Goal: Information Seeking & Learning: Learn about a topic

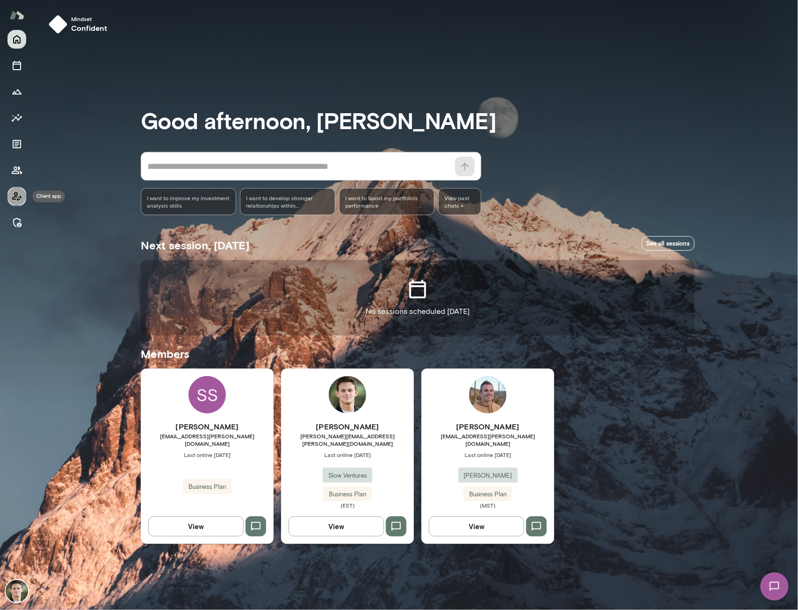
click at [14, 192] on icon "Client app" at bounding box center [16, 196] width 11 height 11
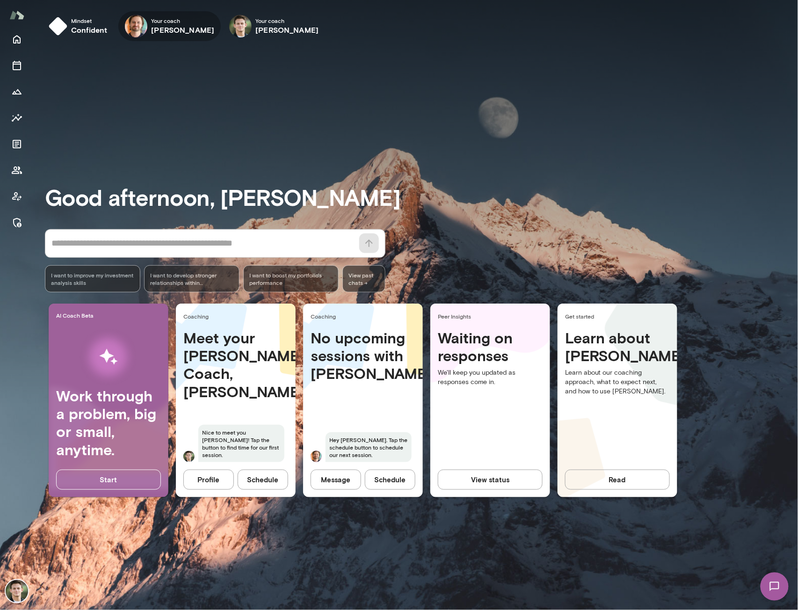
click at [167, 23] on span "Your coach" at bounding box center [182, 20] width 63 height 7
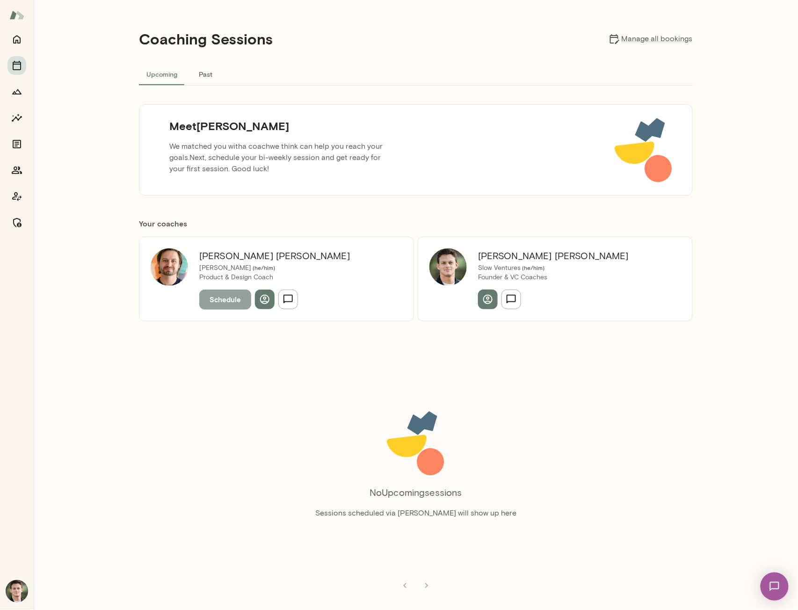
click at [212, 300] on button "Schedule" at bounding box center [225, 300] width 52 height 20
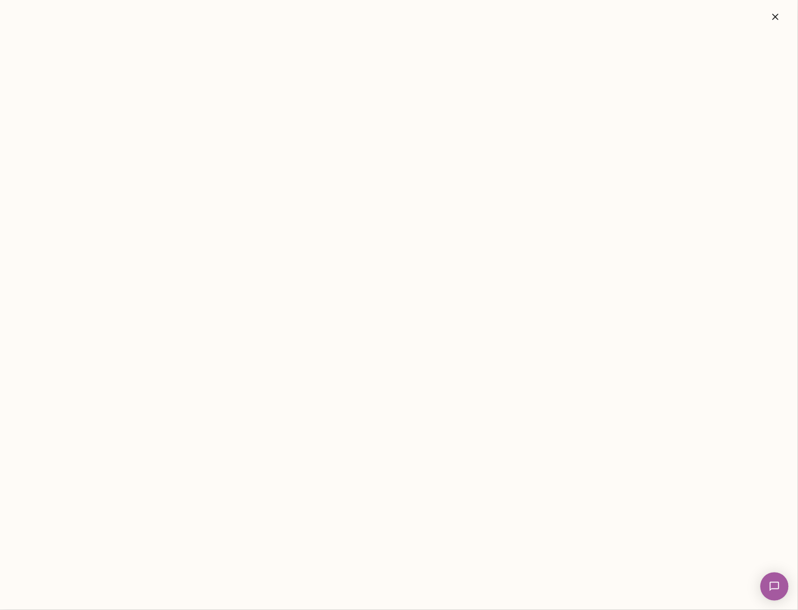
click at [779, 16] on icon "button" at bounding box center [775, 16] width 11 height 11
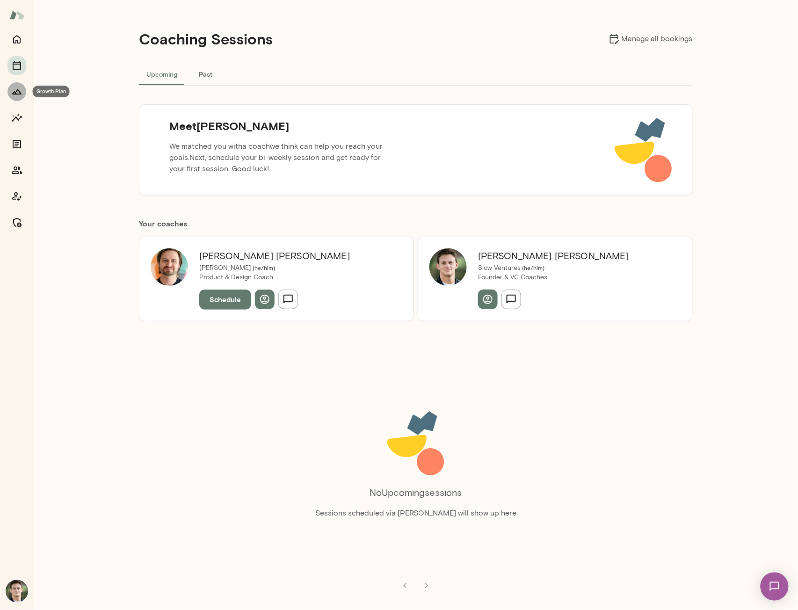
click at [16, 91] on icon "Growth Plan" at bounding box center [16, 91] width 9 height 5
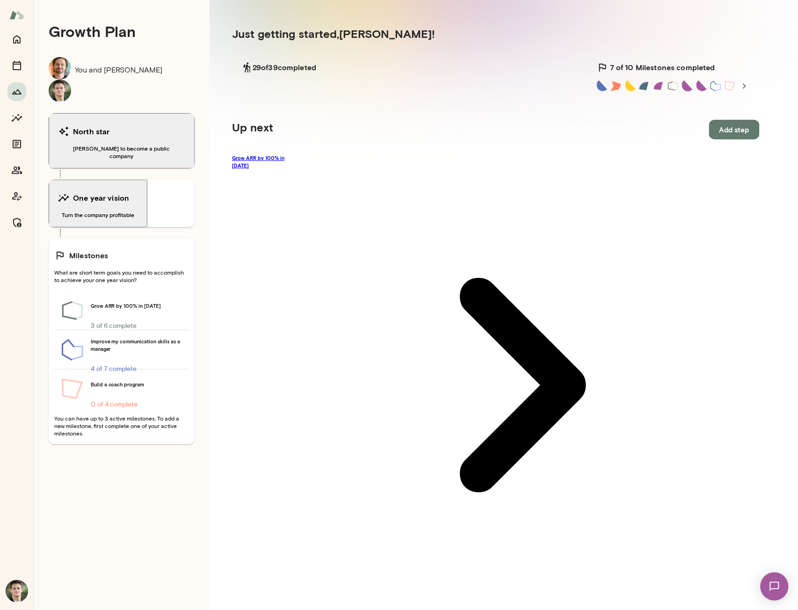
click at [290, 158] on link "Grow ARR by 100% in [DATE]" at bounding box center [496, 385] width 528 height 462
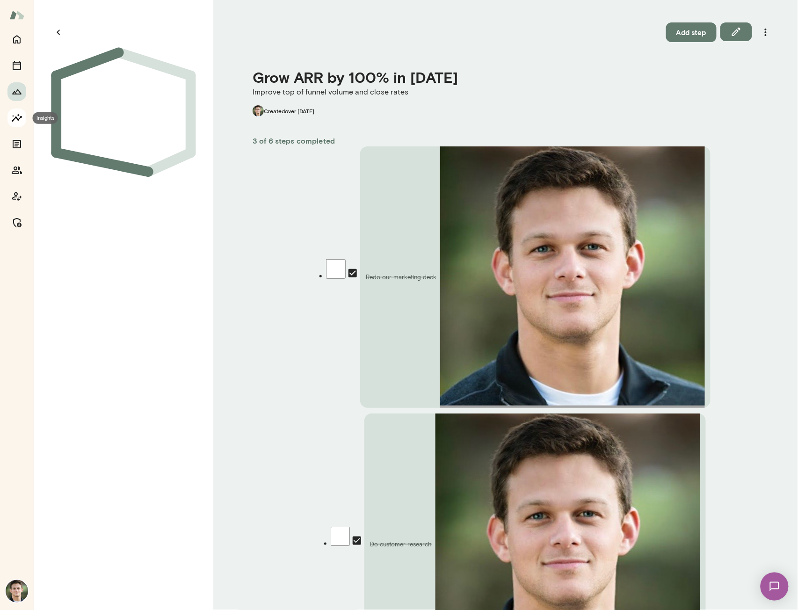
click at [19, 116] on icon "Insights" at bounding box center [16, 117] width 11 height 11
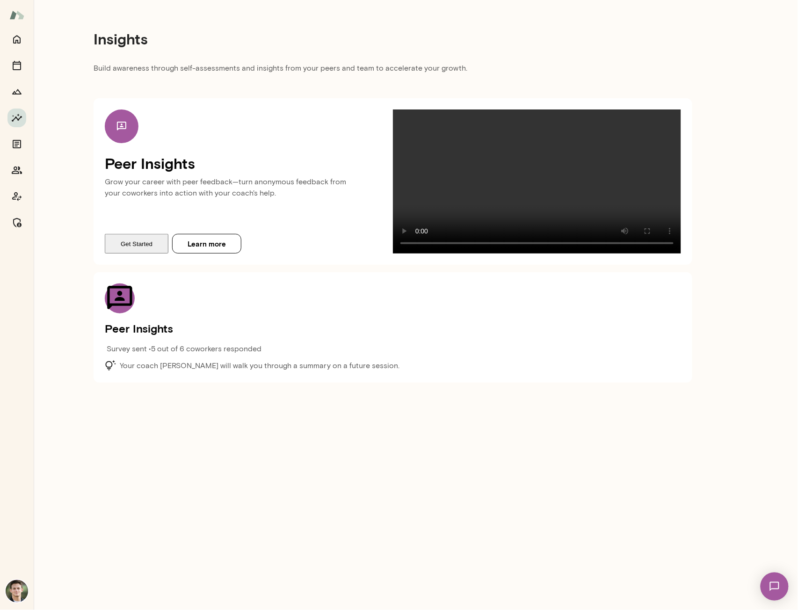
click at [137, 254] on button "Get Started" at bounding box center [137, 244] width 64 height 20
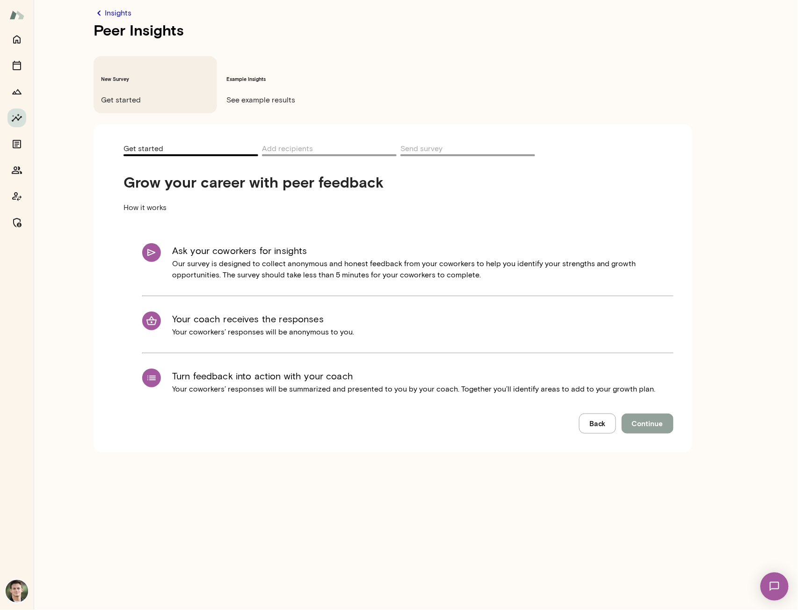
click at [636, 417] on span "Continue" at bounding box center [647, 423] width 31 height 12
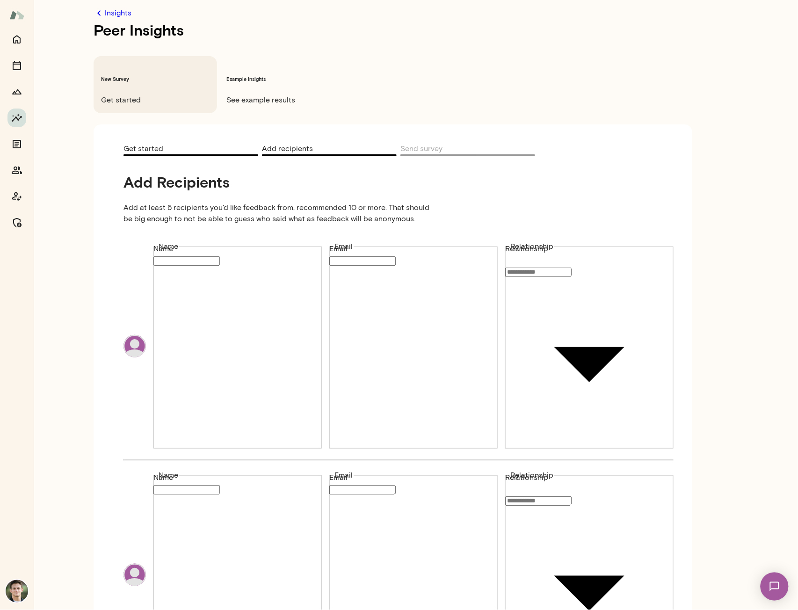
click at [220, 256] on input "Name" at bounding box center [186, 260] width 66 height 9
click at [349, 256] on input "Email" at bounding box center [362, 260] width 66 height 9
click at [548, 0] on div "Insights Peer Insights New Survey Get started Example Insights See example resu…" at bounding box center [399, 0] width 798 height 0
click at [375, 7] on div at bounding box center [399, 7] width 798 height 0
click at [259, 75] on h6 "Example Insights" at bounding box center [280, 78] width 109 height 7
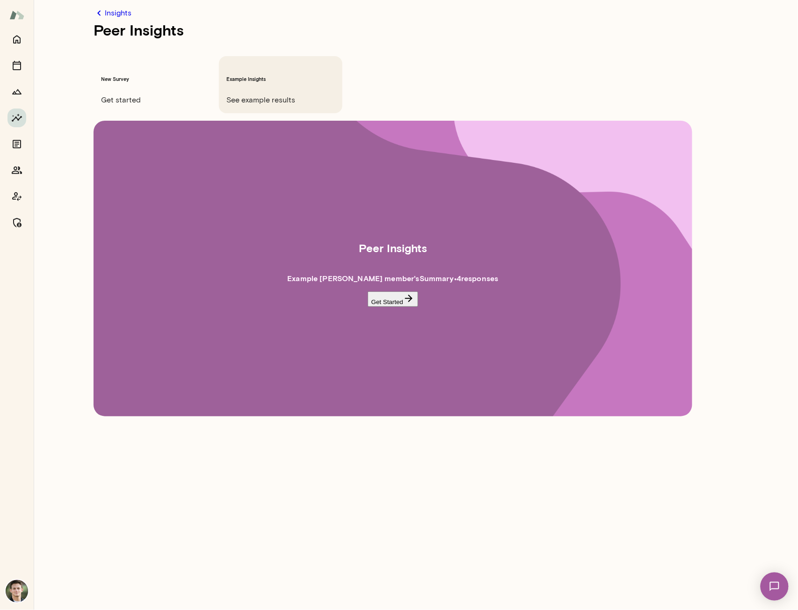
click at [382, 291] on button "Get Started" at bounding box center [393, 298] width 51 height 15
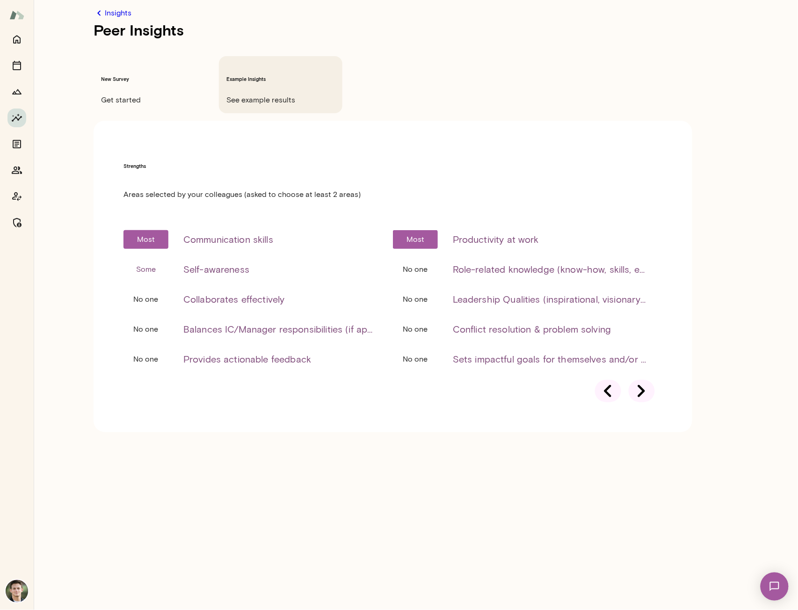
click at [643, 378] on icon at bounding box center [642, 391] width 26 height 26
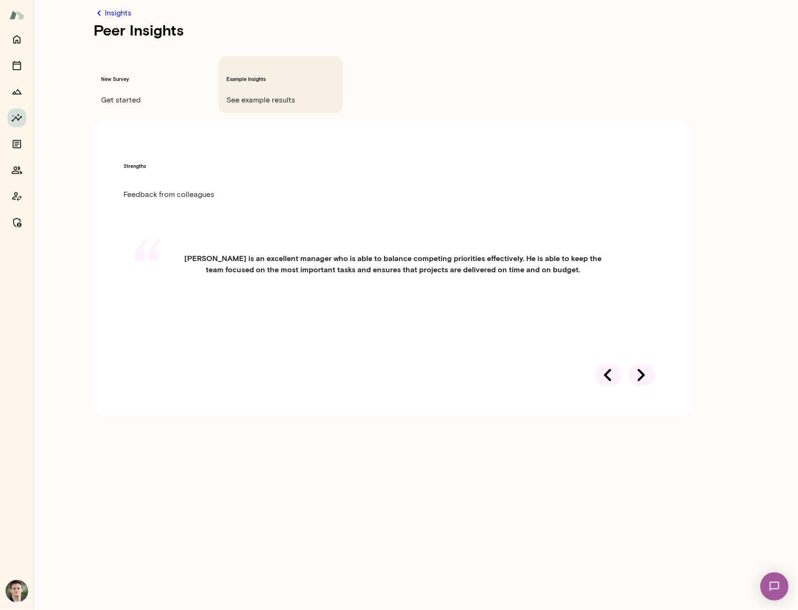
click at [643, 362] on icon at bounding box center [642, 375] width 26 height 26
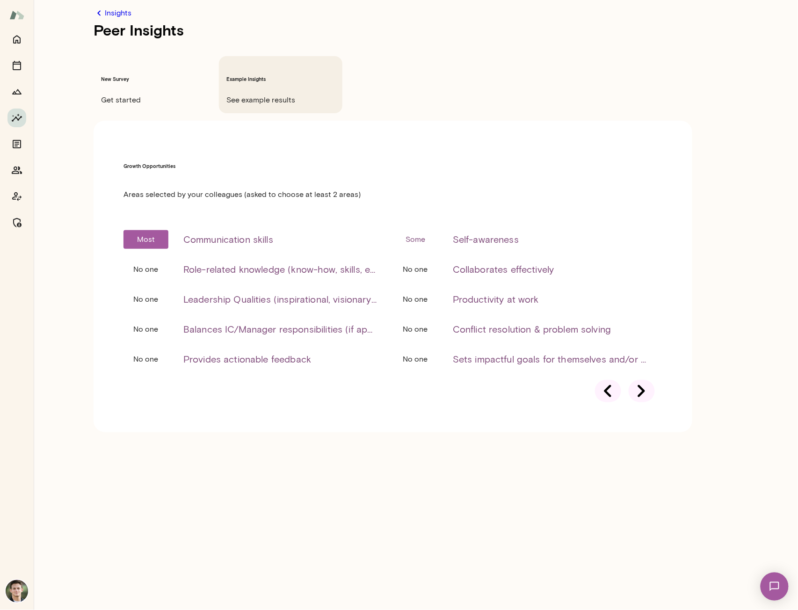
click at [643, 378] on icon at bounding box center [642, 391] width 26 height 26
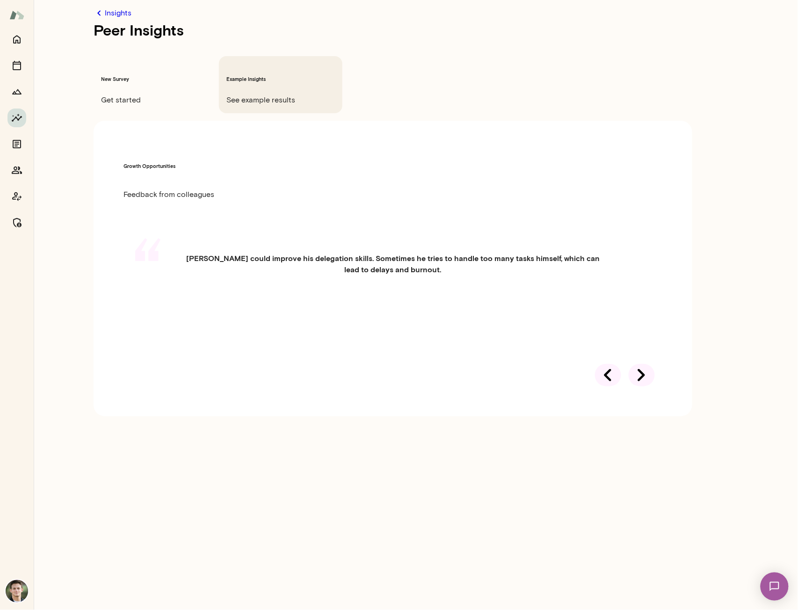
click at [643, 362] on icon at bounding box center [642, 375] width 26 height 26
click at [15, 94] on icon "Growth Plan" at bounding box center [16, 91] width 11 height 11
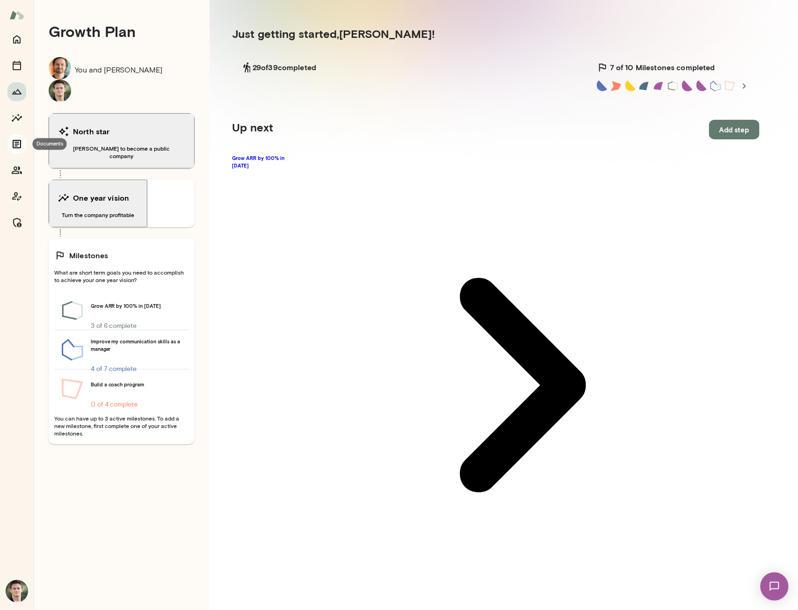
click at [20, 145] on icon "Documents" at bounding box center [17, 144] width 8 height 8
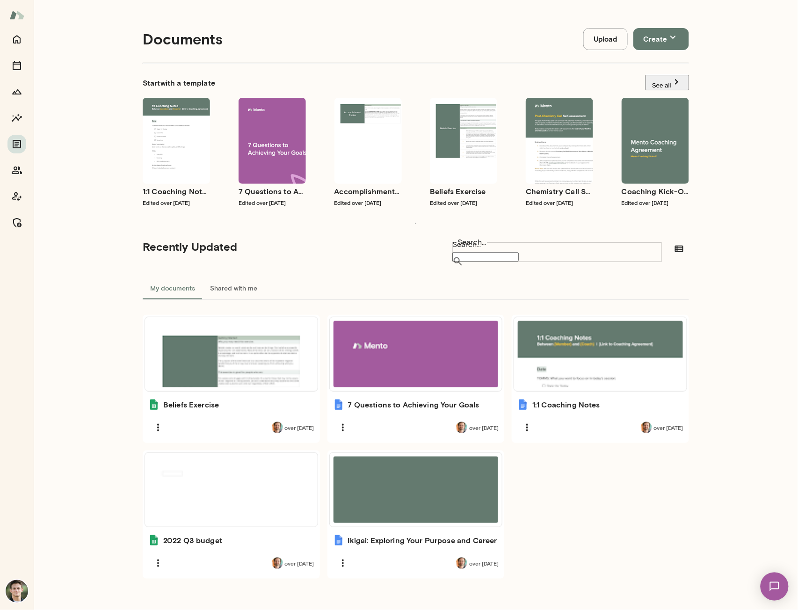
click at [20, 15] on img at bounding box center [16, 15] width 15 height 18
